Goal: Information Seeking & Learning: Check status

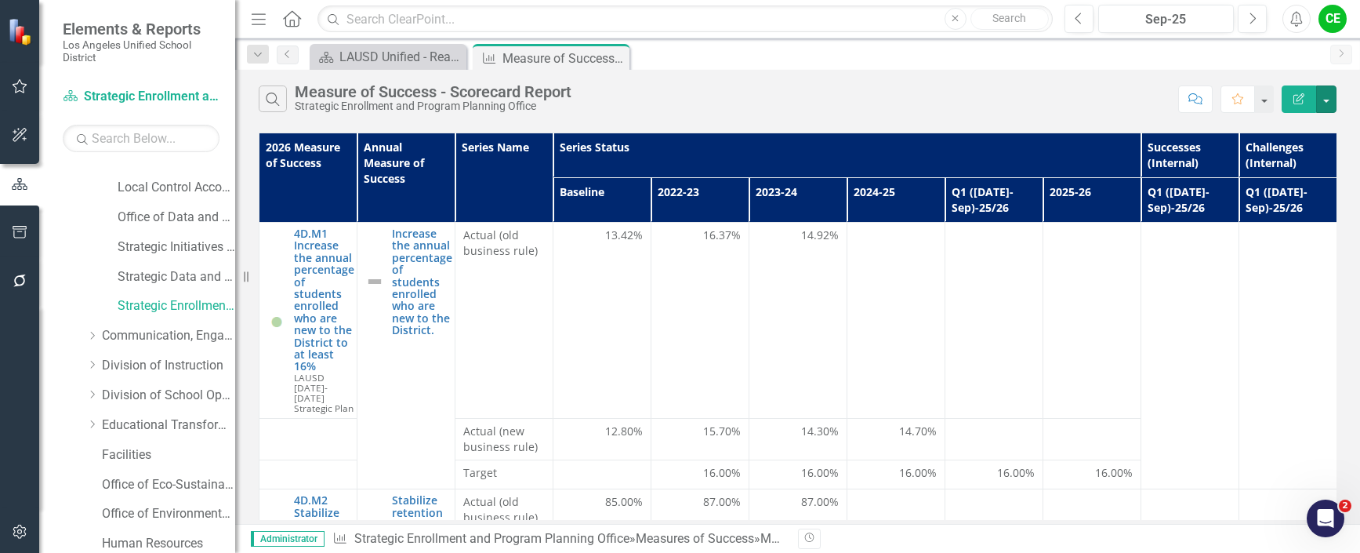
scroll to position [78, 0]
click at [92, 215] on icon "Dropdown" at bounding box center [92, 216] width 12 height 9
click at [137, 358] on link "Multilingual Multicultural Education Department" at bounding box center [177, 366] width 118 height 18
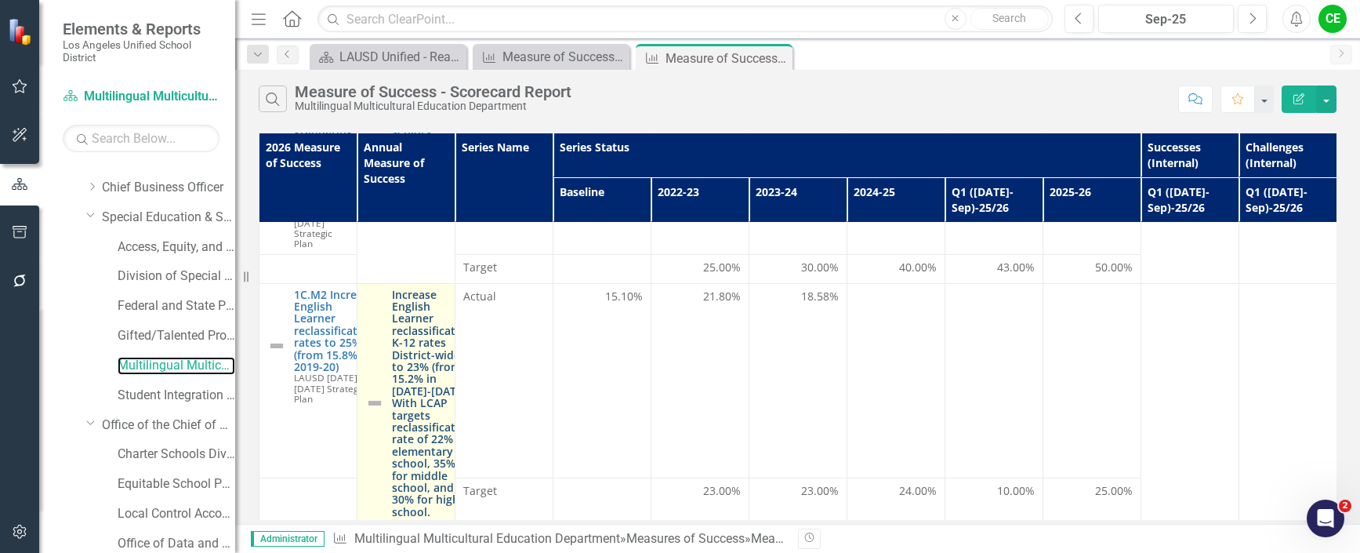
scroll to position [157, 0]
click at [429, 365] on link "Increase English Learner reclassification K-12 rates District-wide to 23% (from…" at bounding box center [432, 396] width 81 height 229
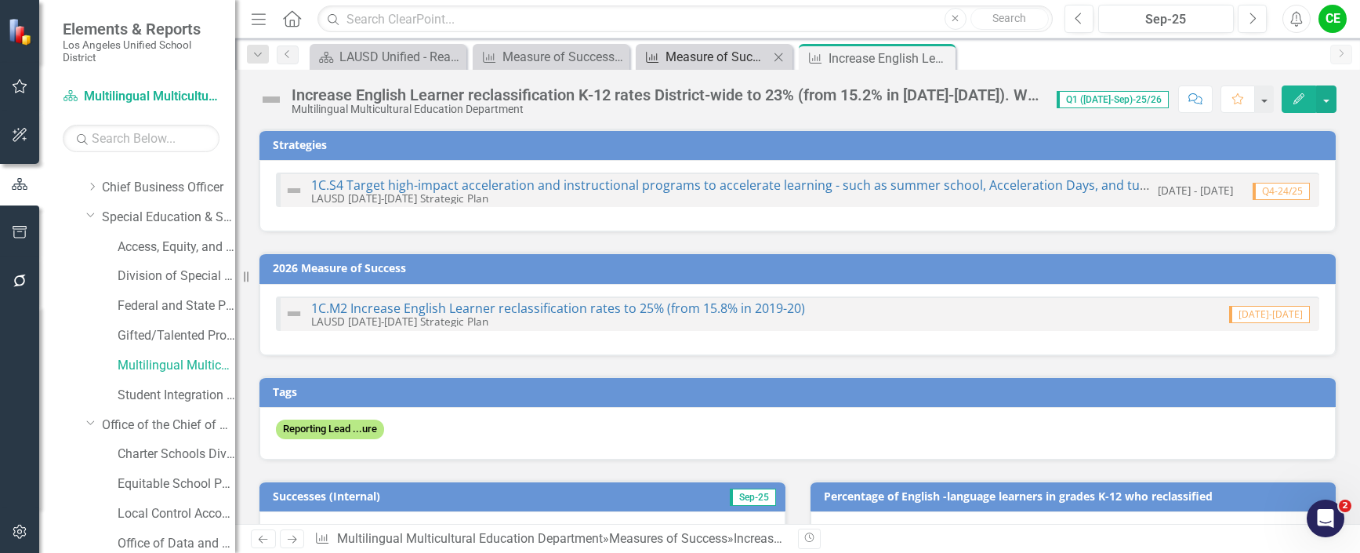
click at [730, 63] on div "Measure of Success - Scorecard Report" at bounding box center [716, 57] width 103 height 20
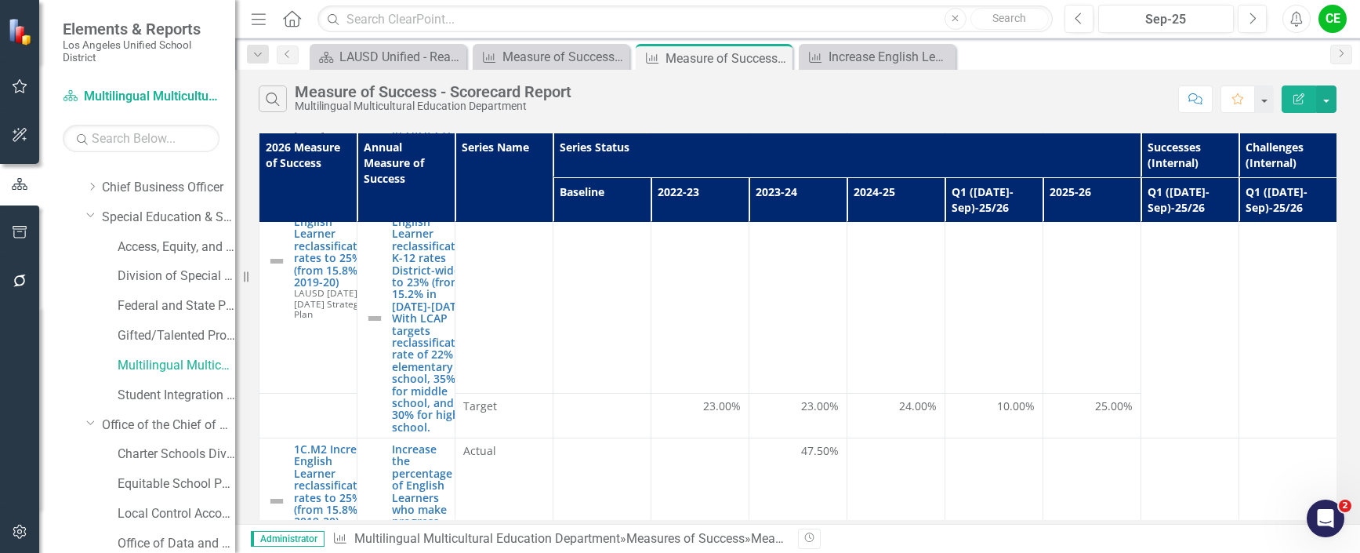
scroll to position [157, 0]
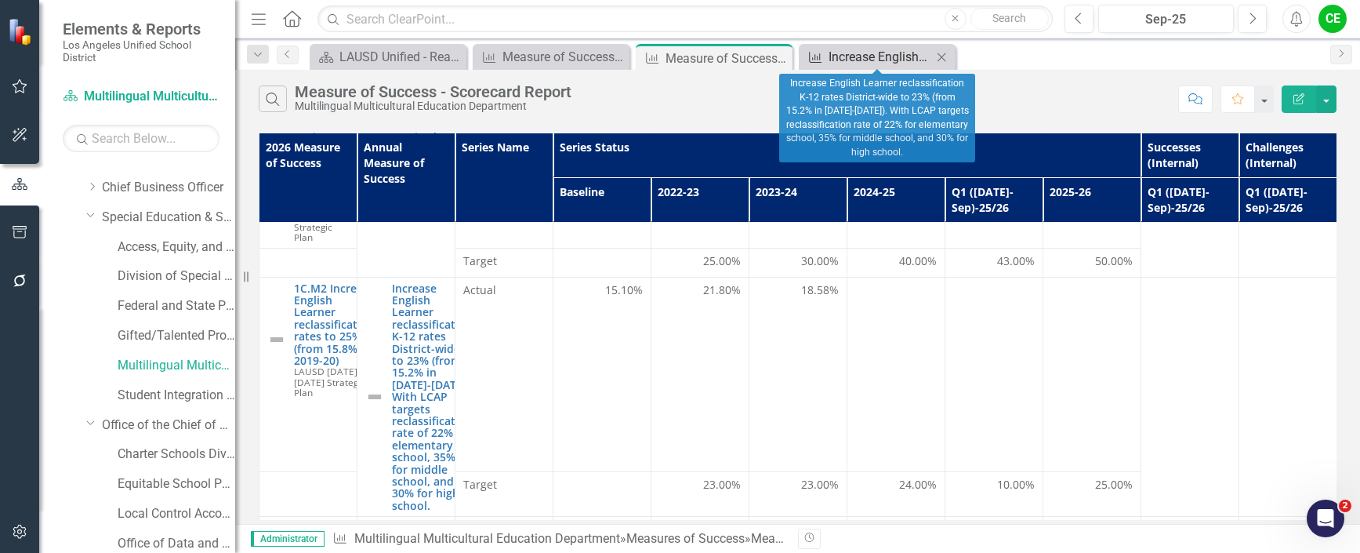
click at [886, 63] on div "Increase English Learner reclassification K-12 rates District-wide to 23% (from…" at bounding box center [879, 57] width 103 height 20
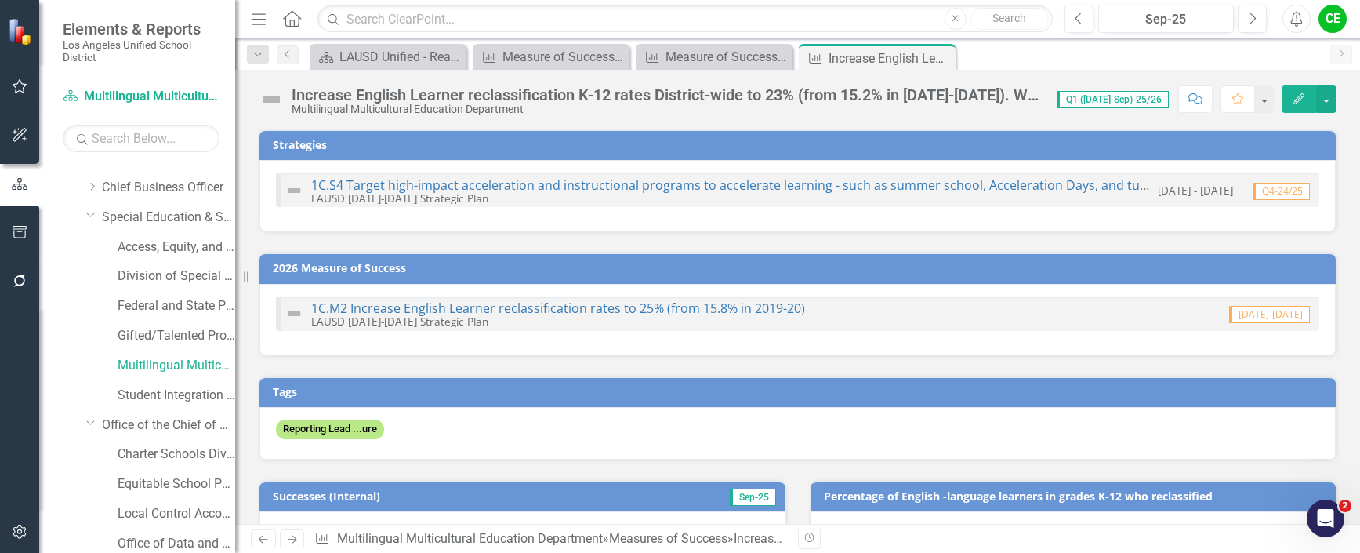
click at [725, 92] on div "Increase English Learner reclassification K-12 rates District-wide to 23% (from…" at bounding box center [666, 94] width 749 height 17
click at [705, 87] on div "Increase English Learner reclassification K-12 rates District-wide to 23% (from…" at bounding box center [666, 94] width 749 height 17
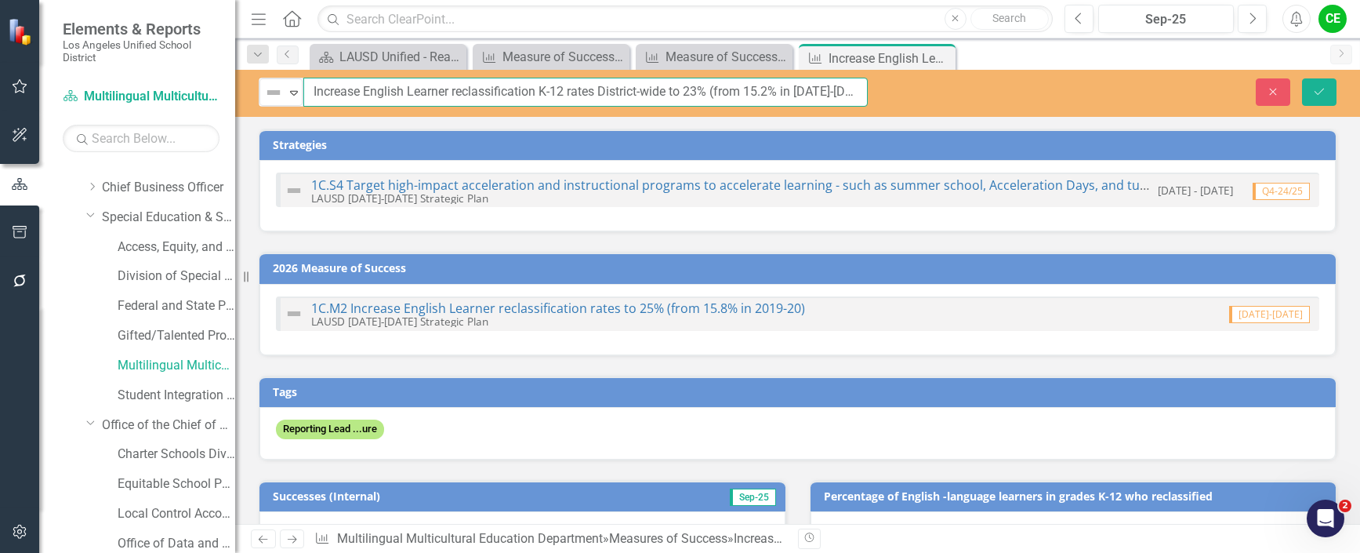
click at [742, 90] on input "Increase English Learner reclassification K-12 rates District-wide to 23% (from…" at bounding box center [585, 92] width 564 height 29
click at [419, 92] on input "Increase English Learner reclassification K-12 rates District-wide to 23% (from…" at bounding box center [585, 92] width 564 height 29
drag, startPoint x: 383, startPoint y: 91, endPoint x: 838, endPoint y: 102, distance: 455.5
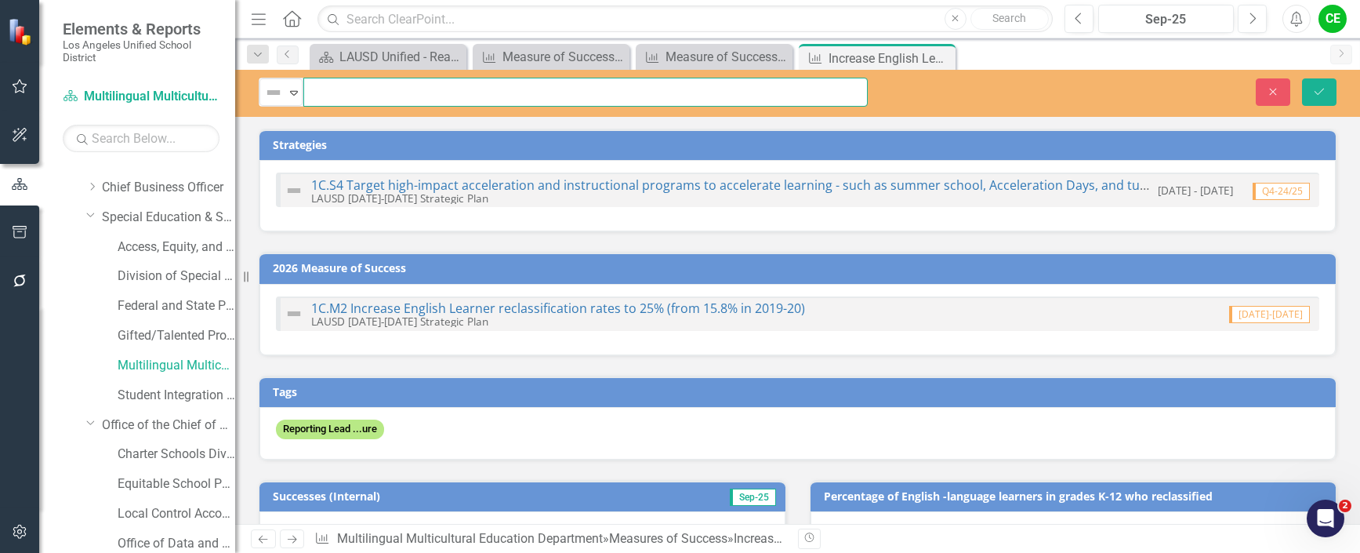
click at [1201, 82] on div "Not Defined Expand Increase English Learner reclassification K-12 rates Distric…" at bounding box center [797, 92] width 1125 height 29
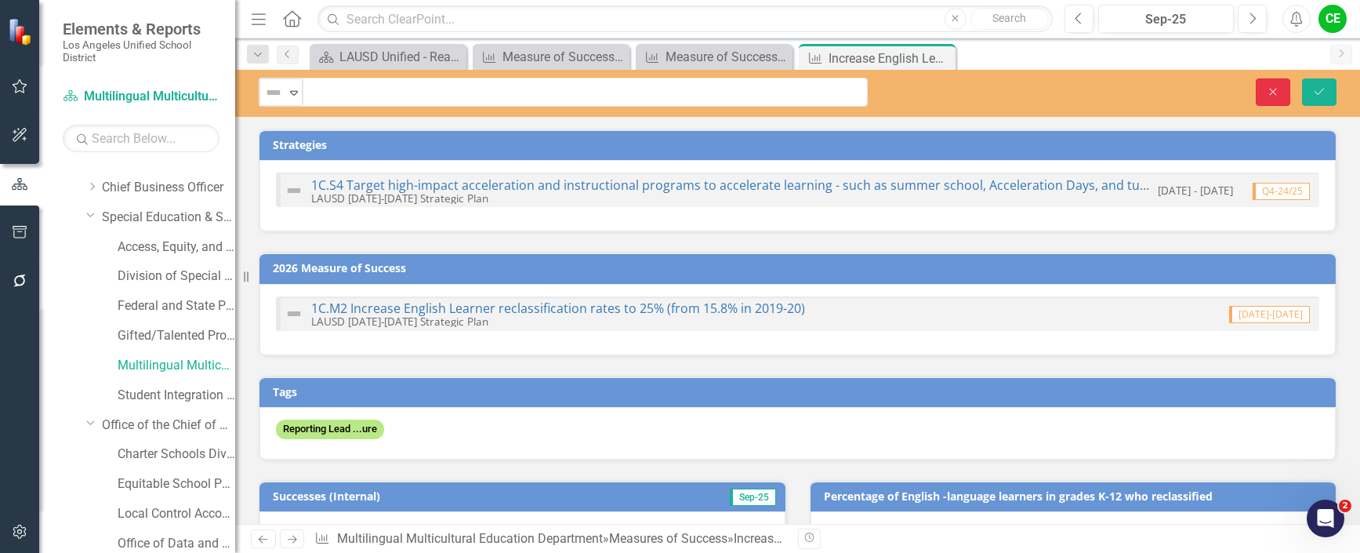
click at [1274, 92] on icon "button" at bounding box center [1273, 91] width 7 height 7
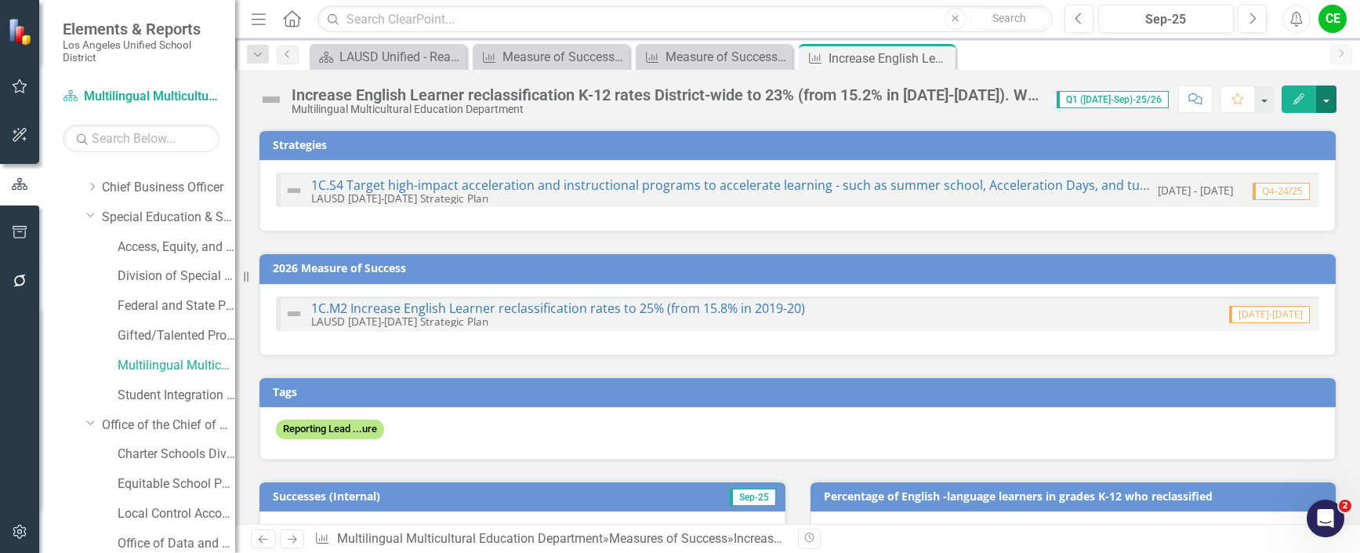
click at [1333, 97] on button "button" at bounding box center [1326, 98] width 20 height 27
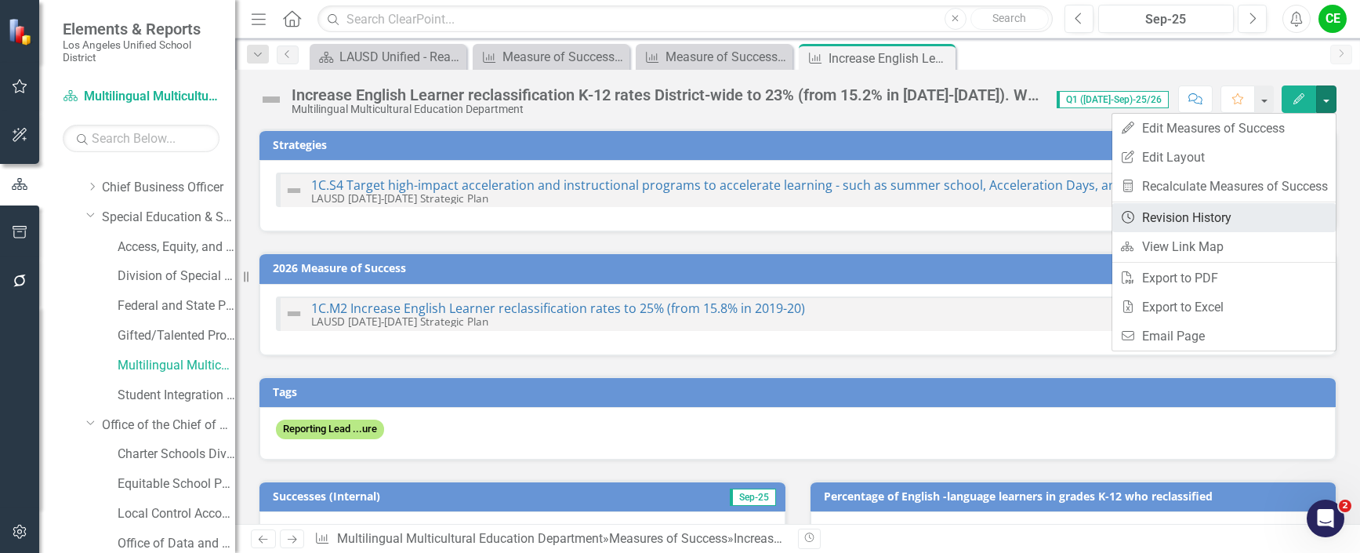
click at [1195, 214] on link "Revision History Revision History" at bounding box center [1223, 217] width 223 height 29
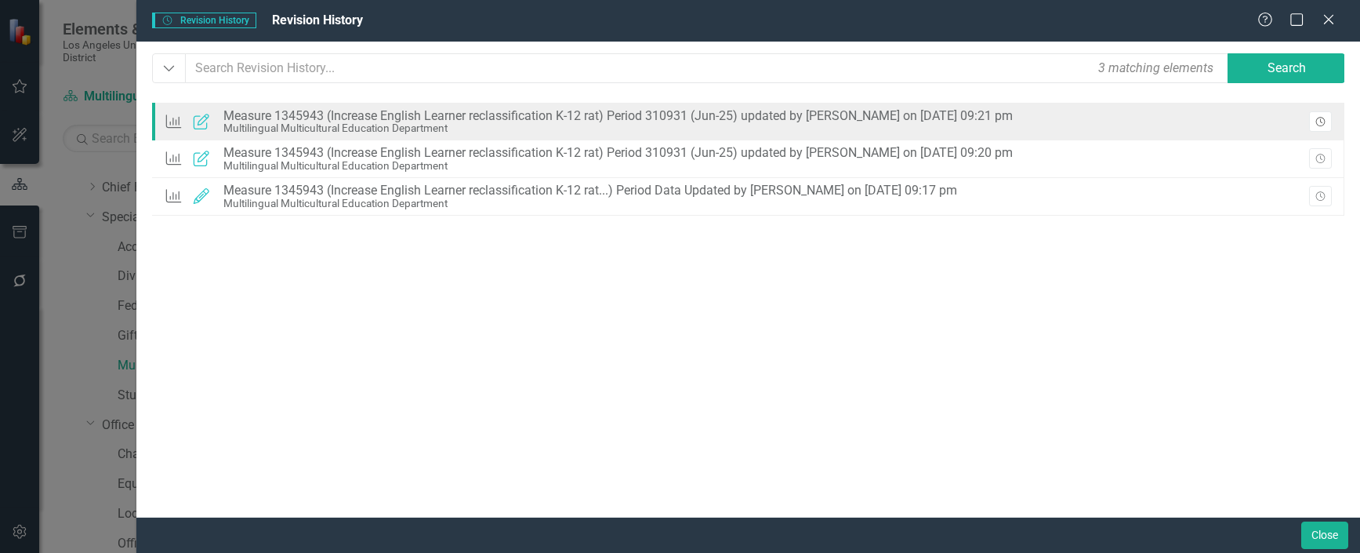
click at [1318, 121] on icon "Revision History" at bounding box center [1320, 122] width 12 height 9
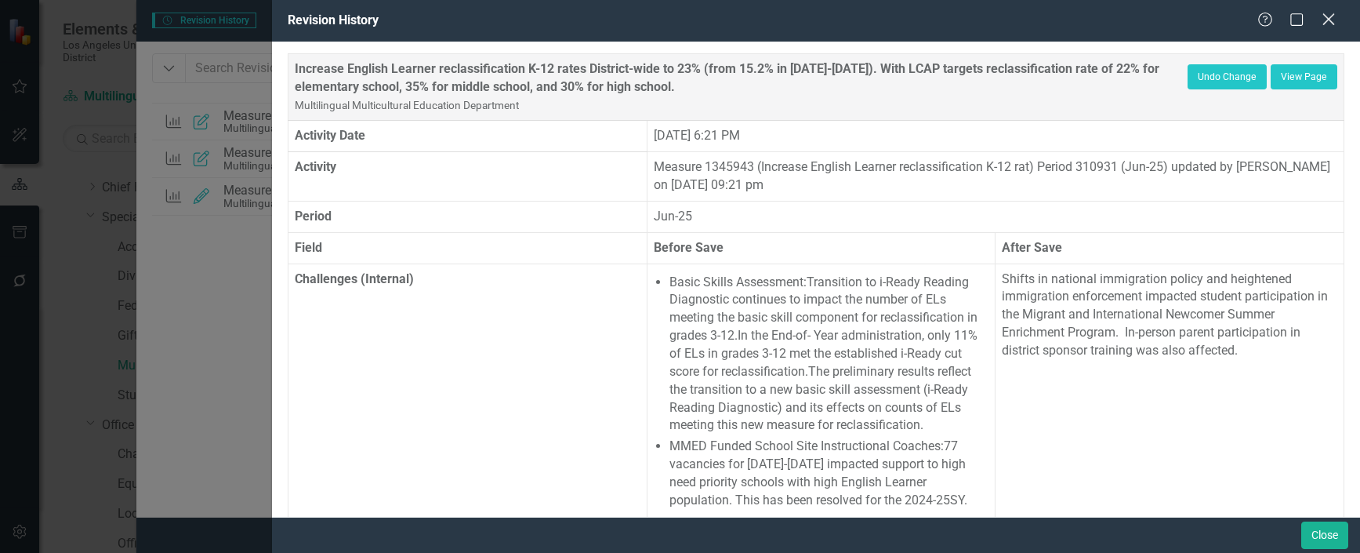
click at [1324, 16] on icon "Close" at bounding box center [1328, 19] width 20 height 15
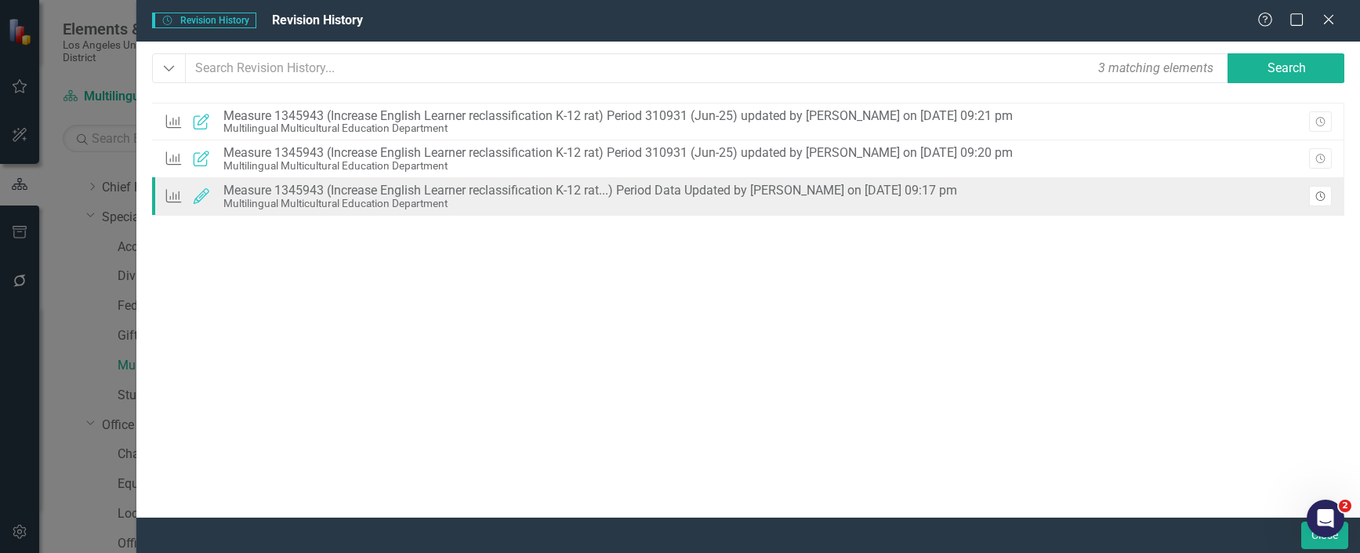
click at [1325, 198] on icon "Revision History" at bounding box center [1320, 196] width 12 height 9
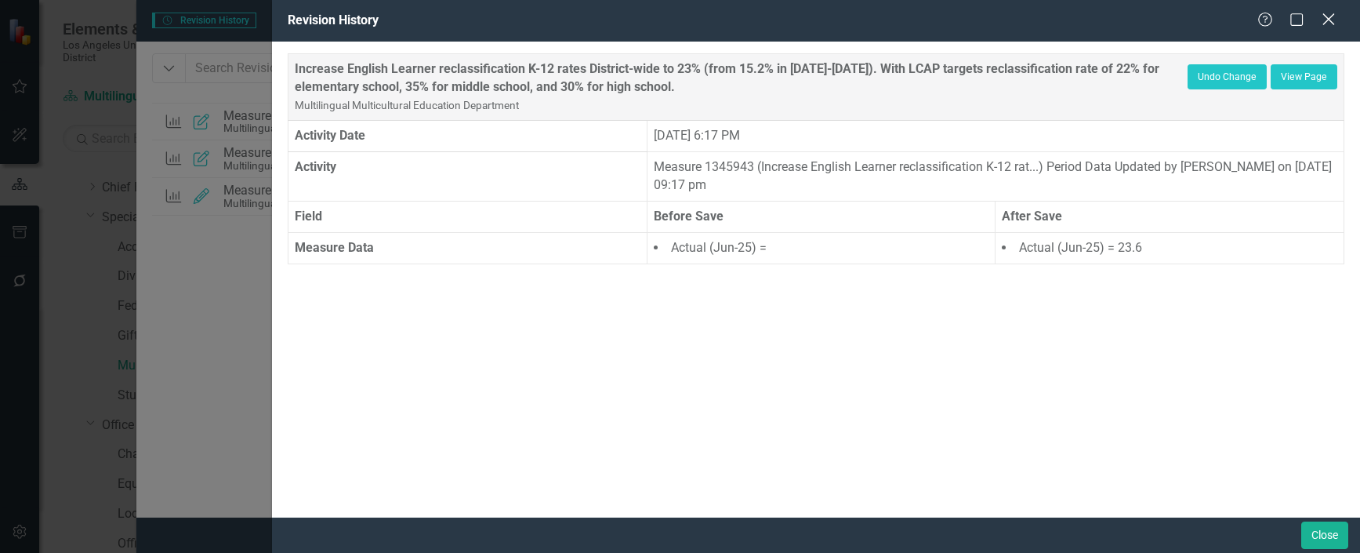
click at [1335, 17] on icon "Close" at bounding box center [1328, 19] width 20 height 15
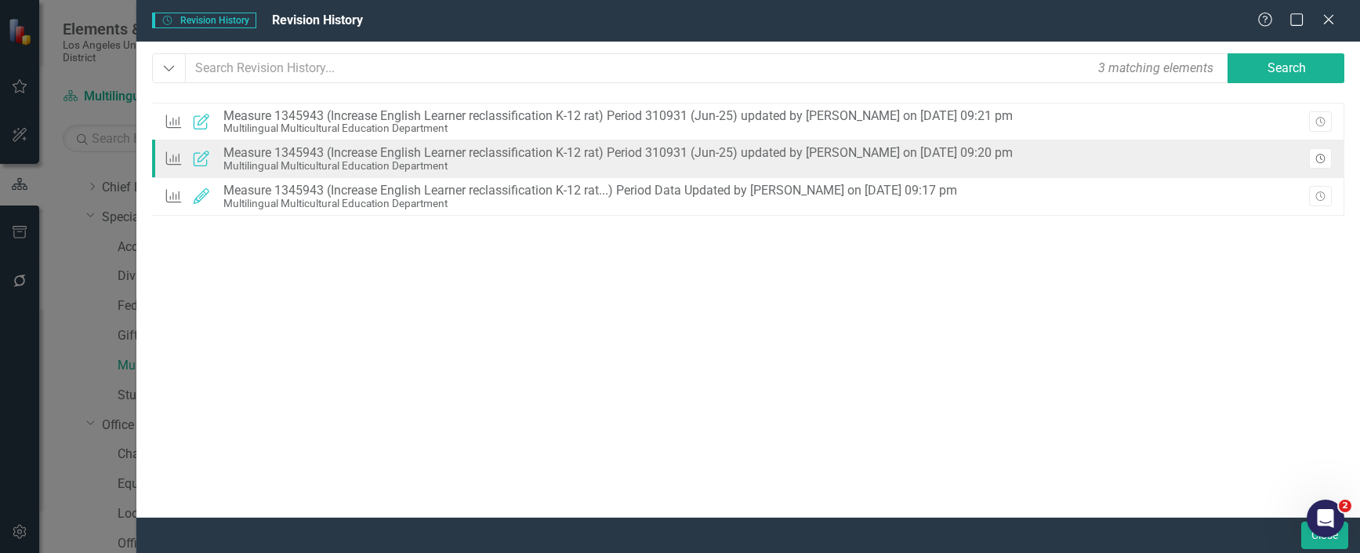
click at [1314, 155] on icon "Revision History" at bounding box center [1320, 158] width 12 height 9
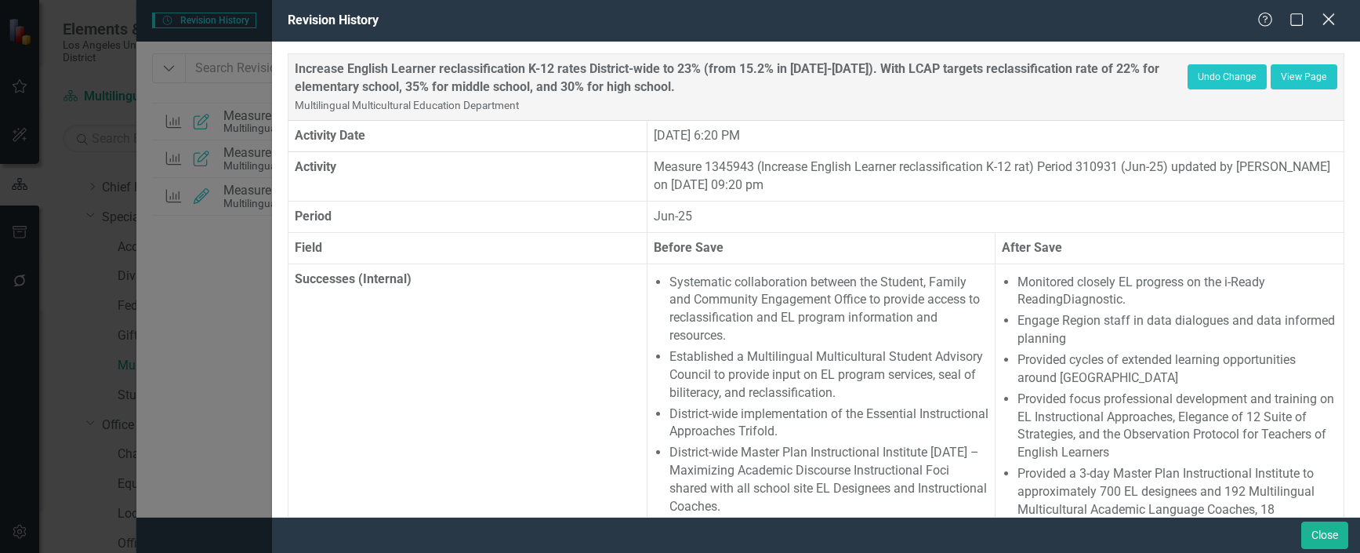
click at [1326, 21] on icon at bounding box center [1328, 19] width 12 height 12
